Goal: Communication & Community: Share content

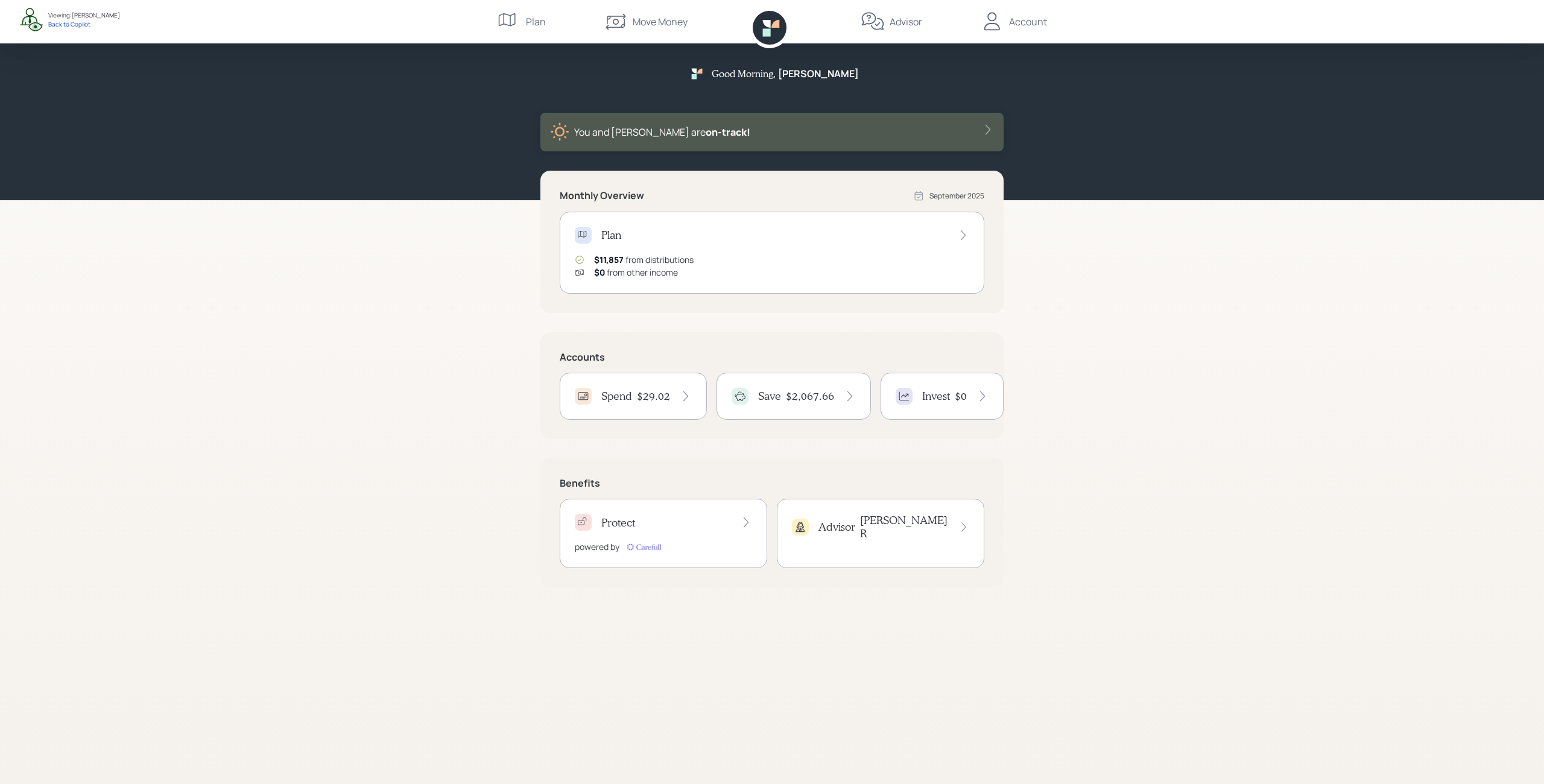
click at [836, 529] on div "Advisor" at bounding box center [824, 527] width 63 height 17
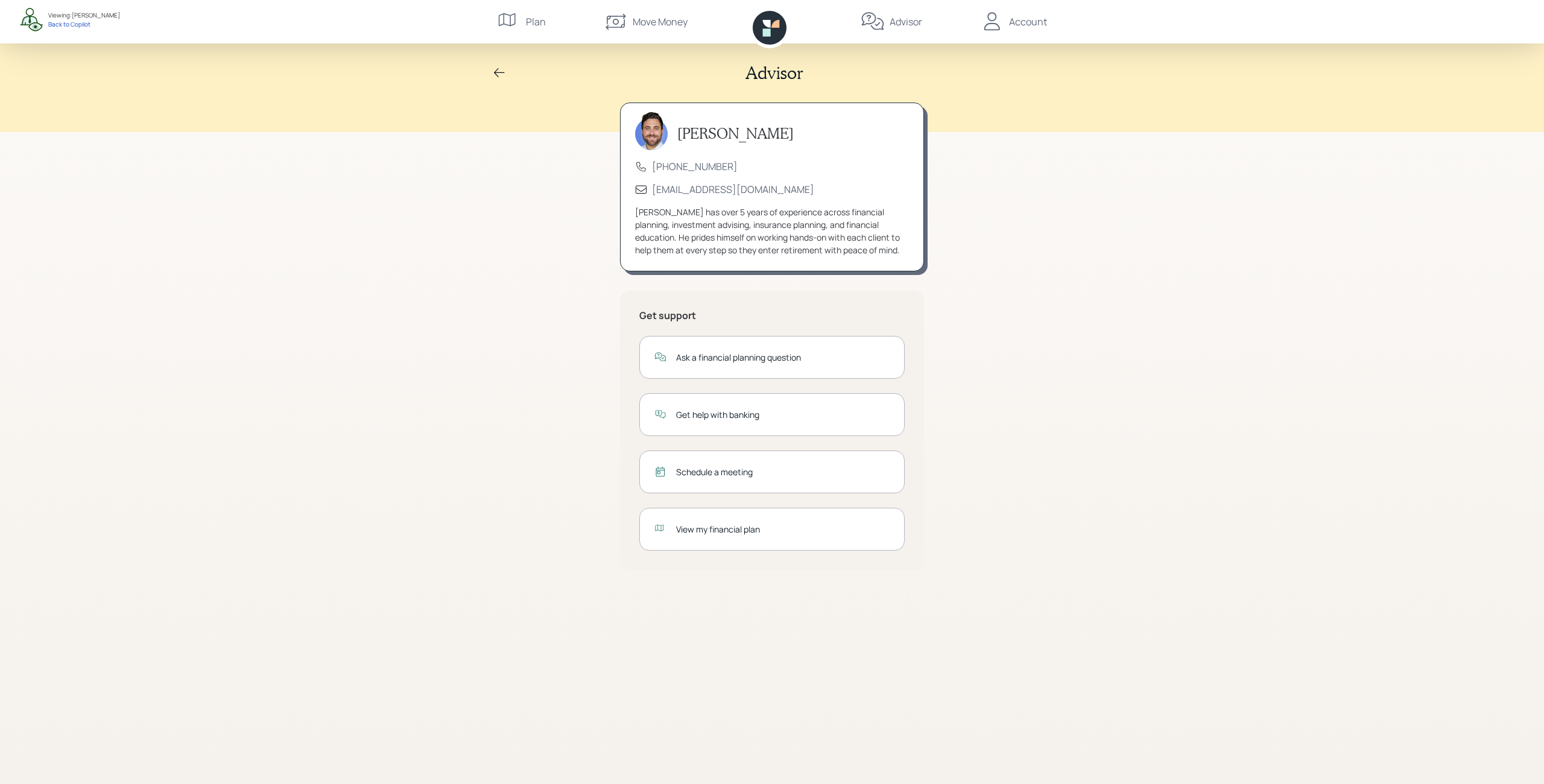
click at [497, 72] on icon at bounding box center [499, 73] width 14 height 14
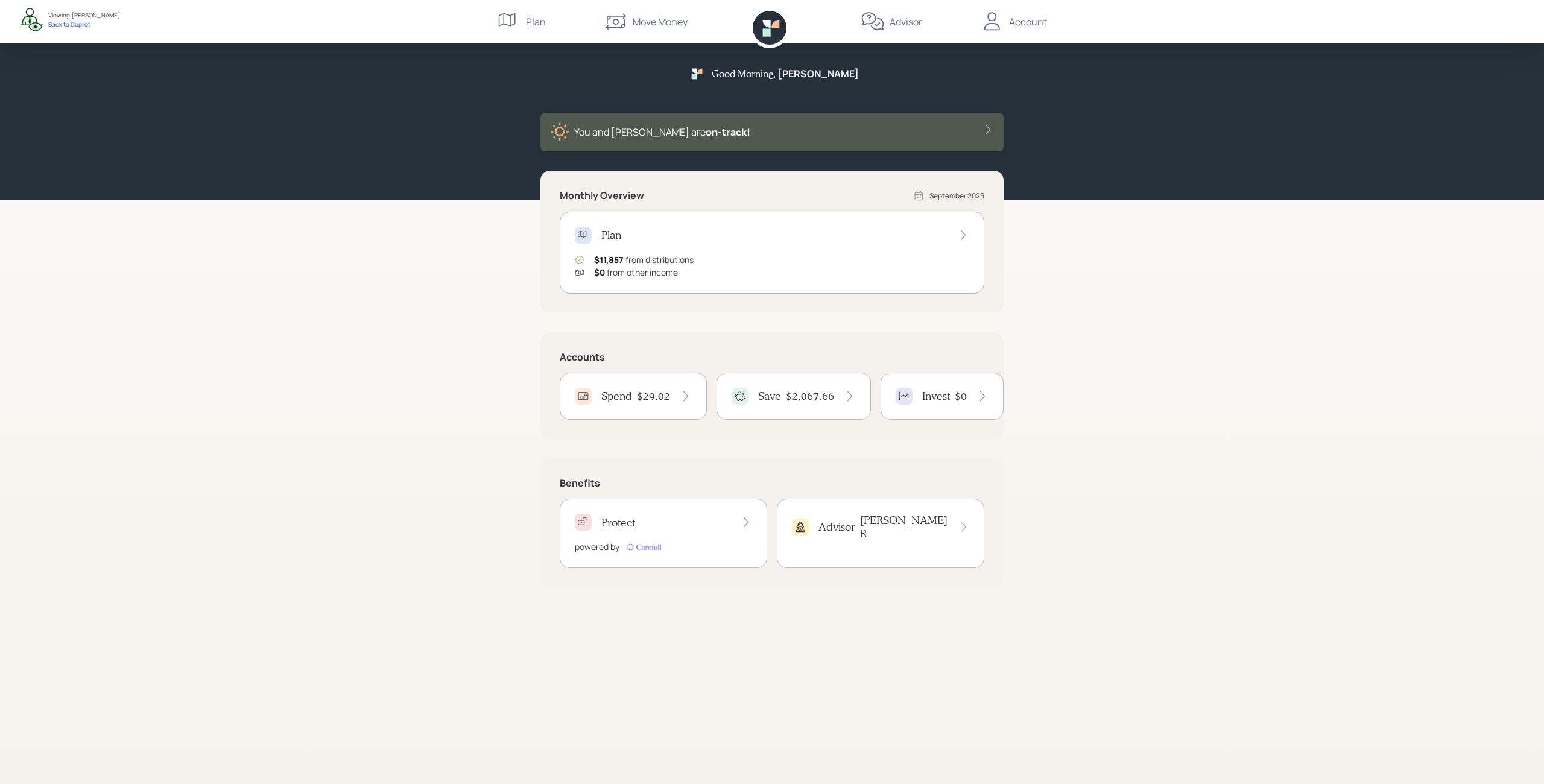
click at [1026, 22] on div "Account" at bounding box center [1028, 21] width 38 height 14
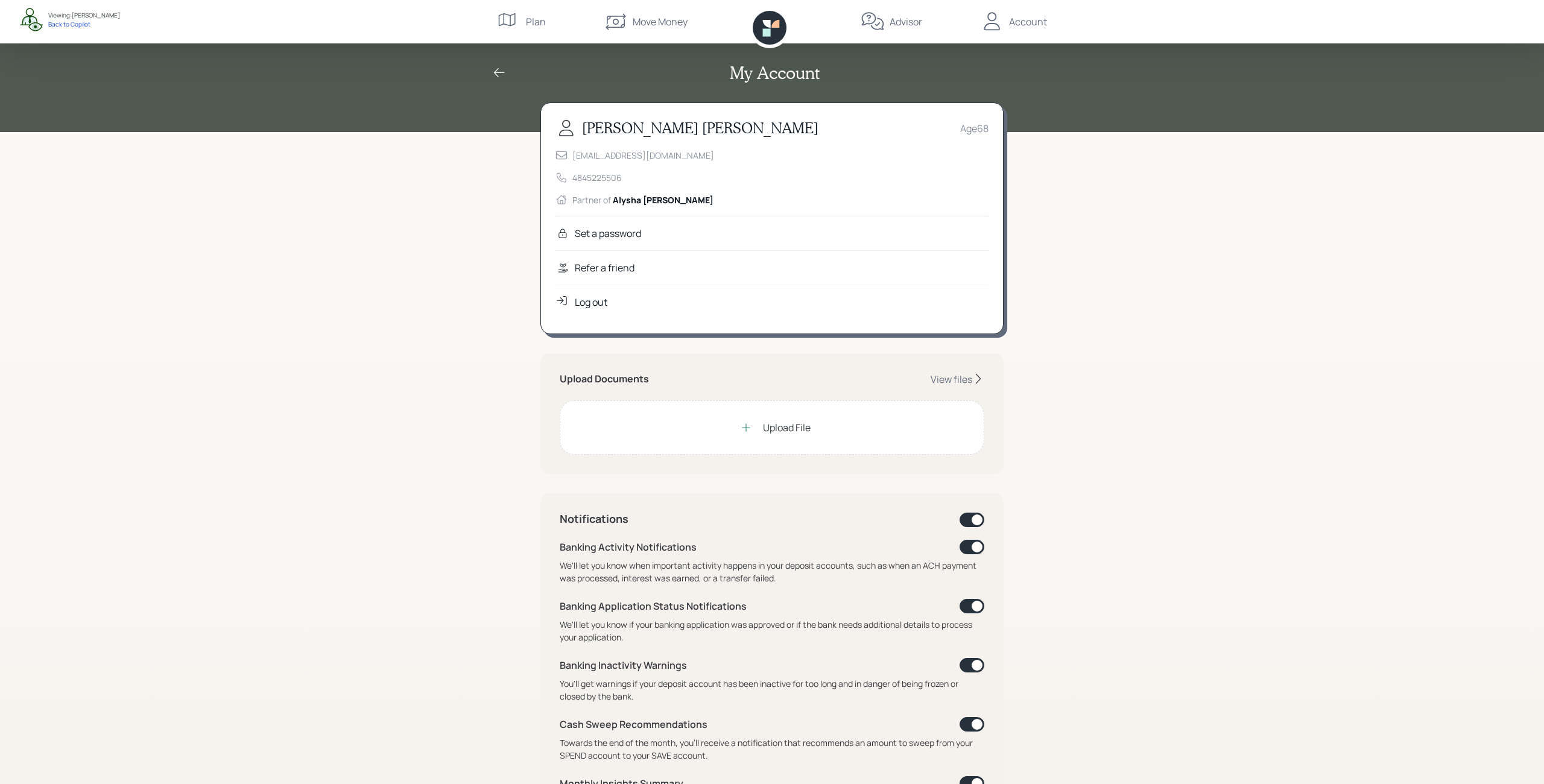
click at [587, 271] on div "Refer a friend" at bounding box center [604, 267] width 59 height 14
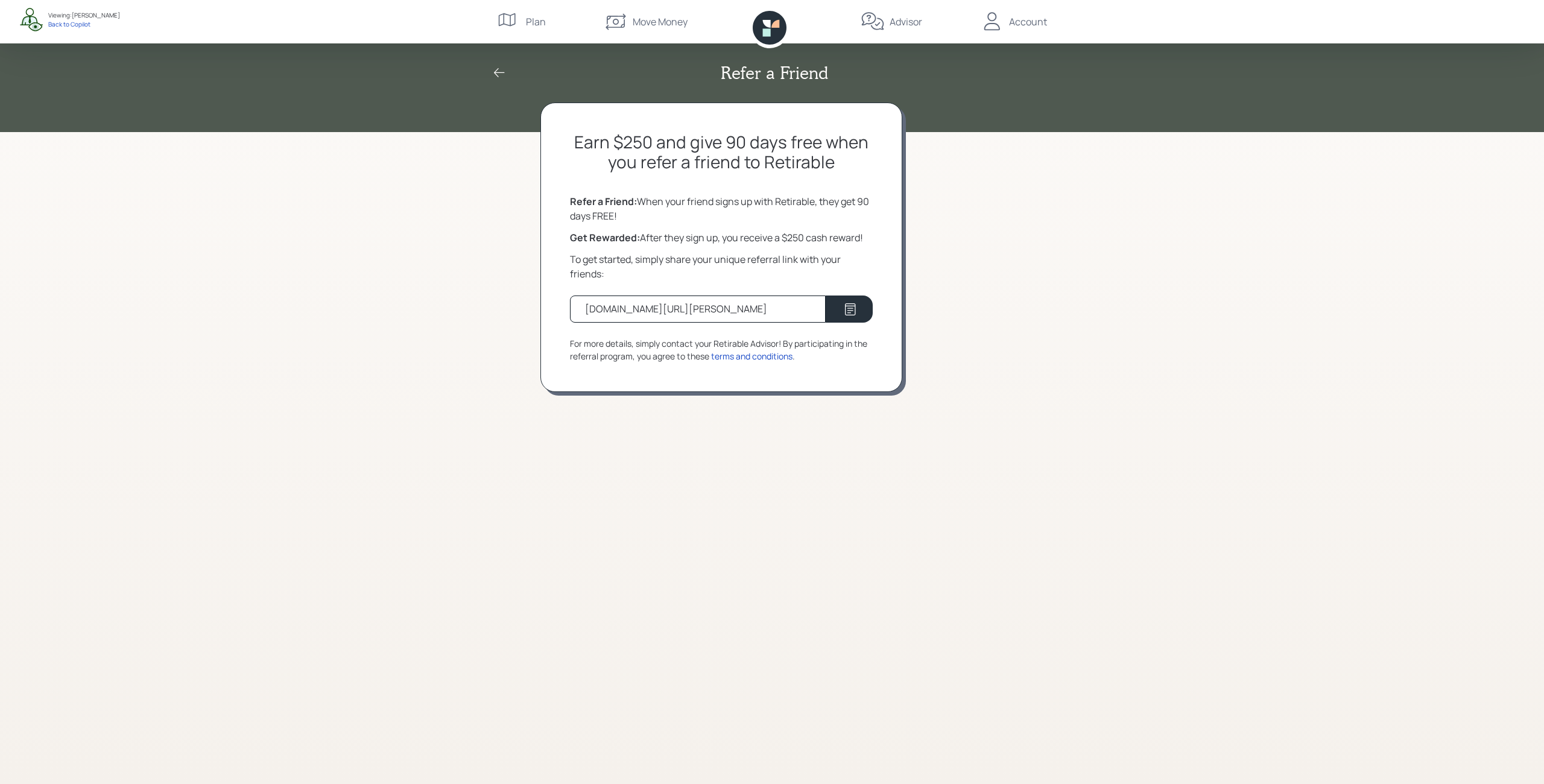
click at [799, 312] on div "retirable.com/referral/michael/necl069" at bounding box center [697, 309] width 256 height 27
click at [841, 307] on div at bounding box center [850, 308] width 17 height 14
click at [773, 358] on div "terms and conditions" at bounding box center [751, 355] width 81 height 12
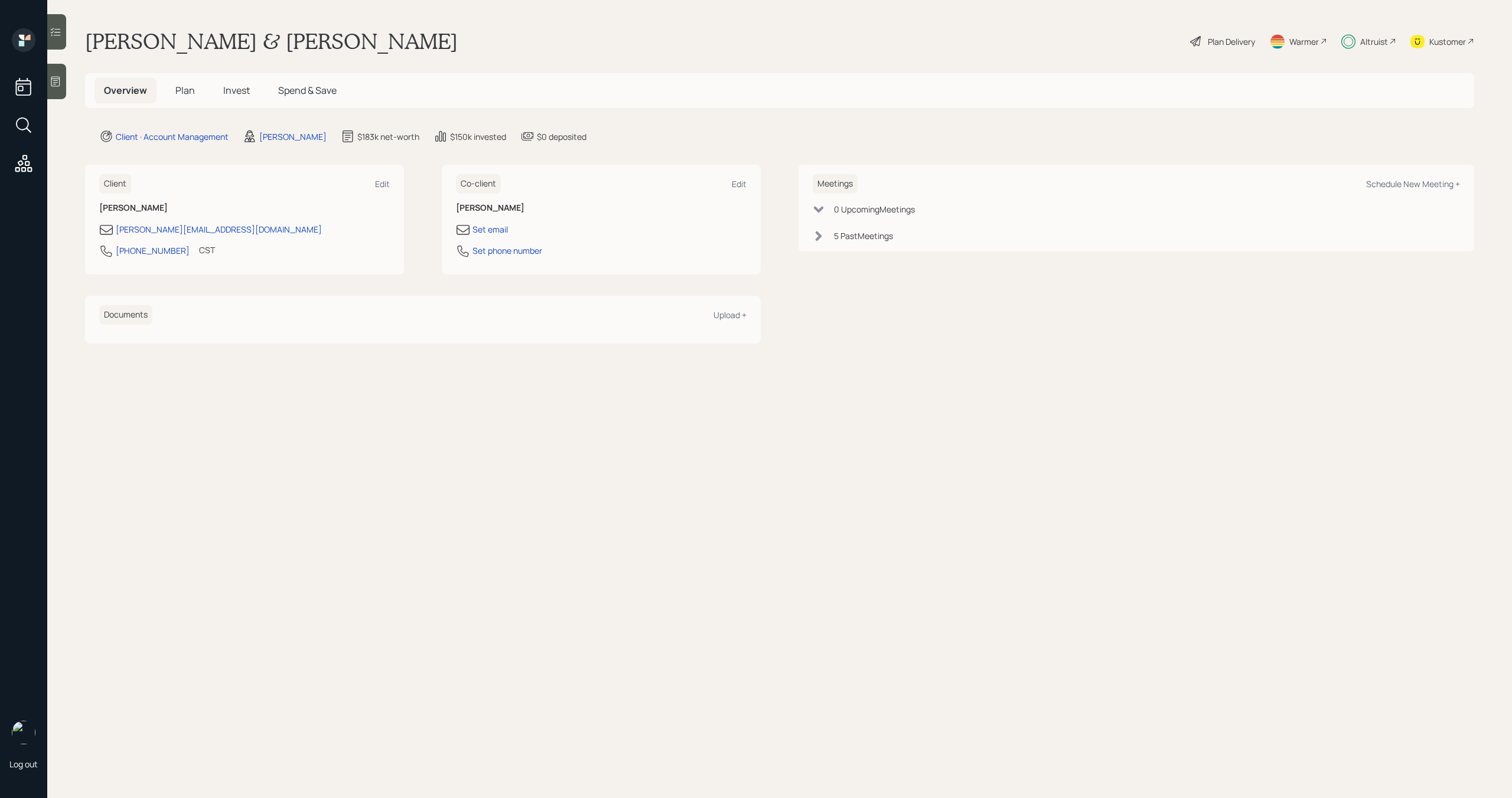
click at [1361, 42] on div "Altruist" at bounding box center [1374, 41] width 28 height 12
